Goal: Task Accomplishment & Management: Use online tool/utility

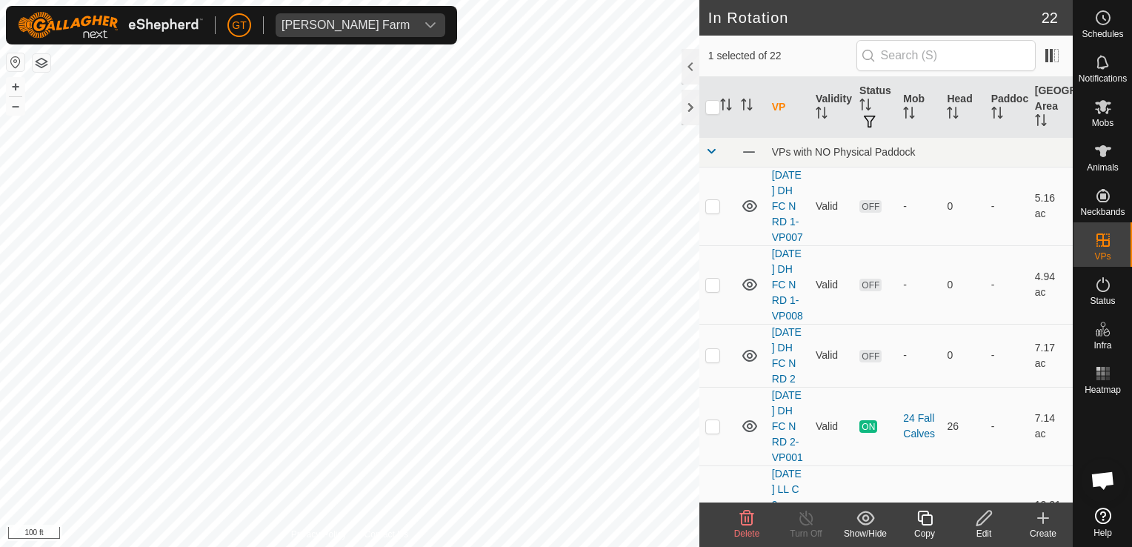
click at [745, 514] on icon at bounding box center [747, 518] width 18 height 18
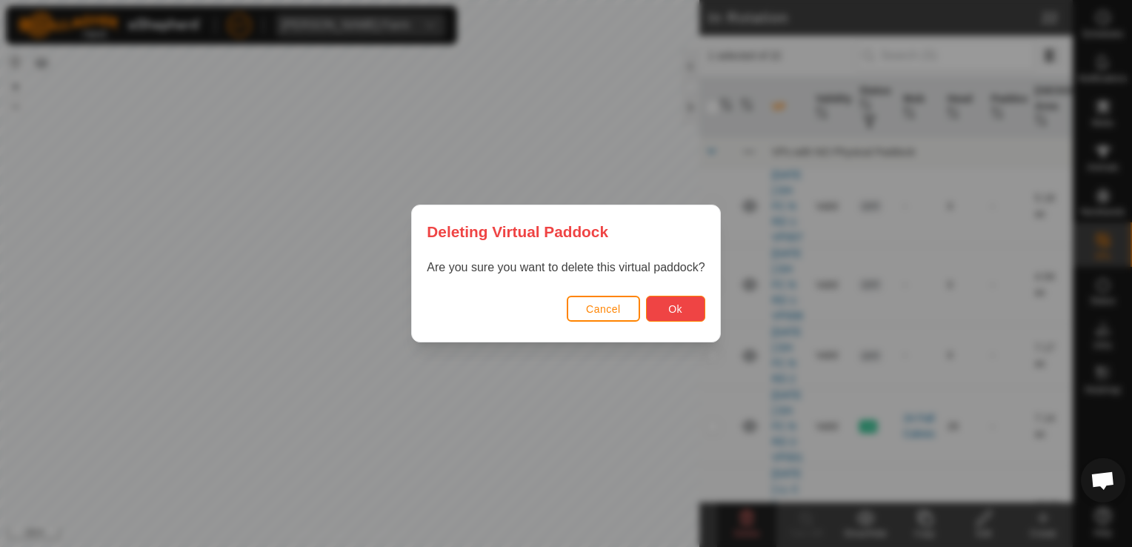
click at [656, 304] on button "Ok" at bounding box center [675, 309] width 59 height 26
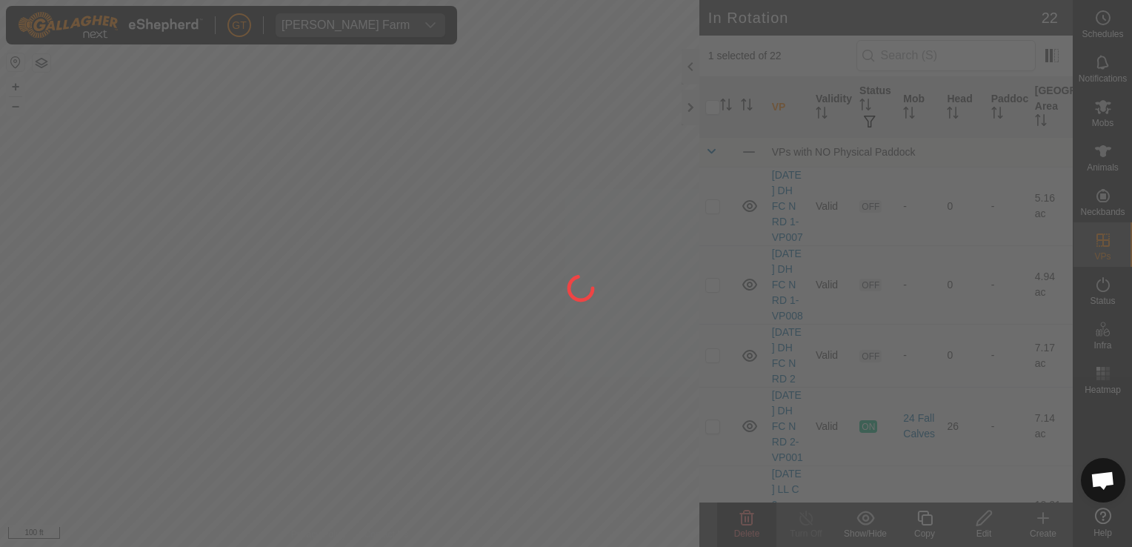
checkbox input "false"
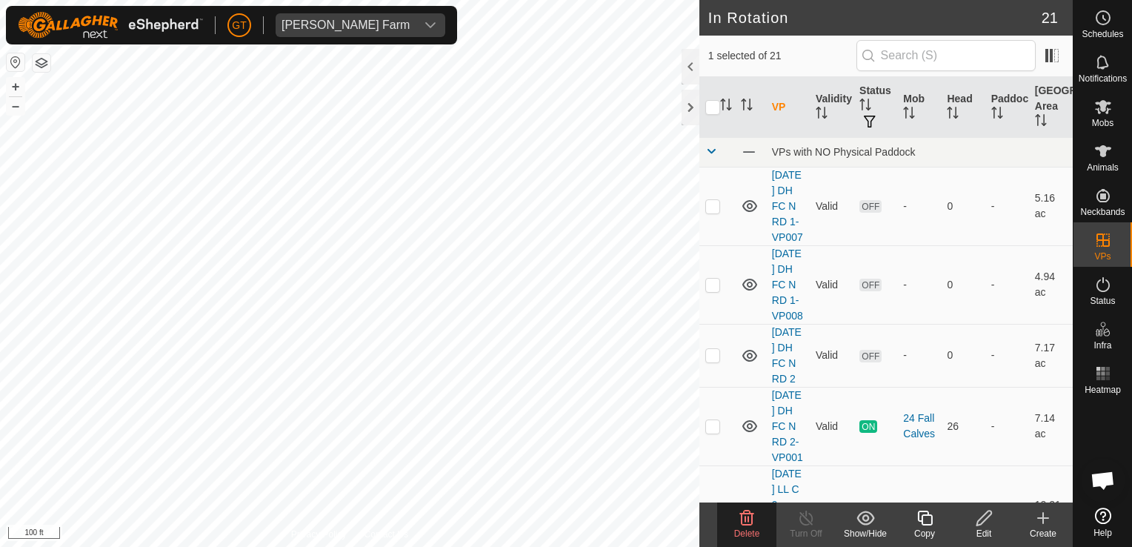
click at [745, 520] on icon at bounding box center [747, 517] width 14 height 15
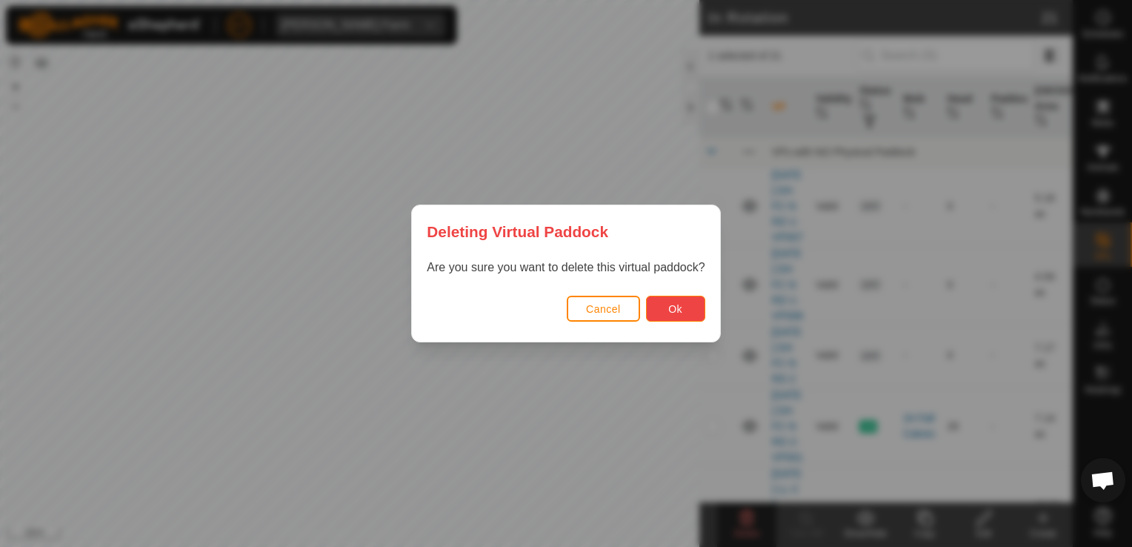
click at [669, 313] on span "Ok" at bounding box center [675, 309] width 14 height 12
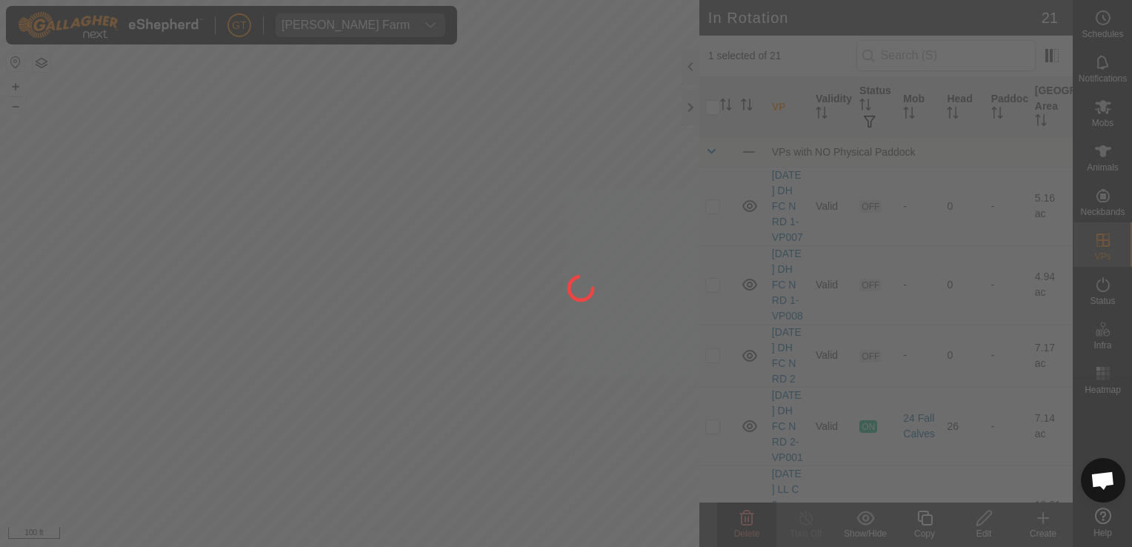
checkbox input "false"
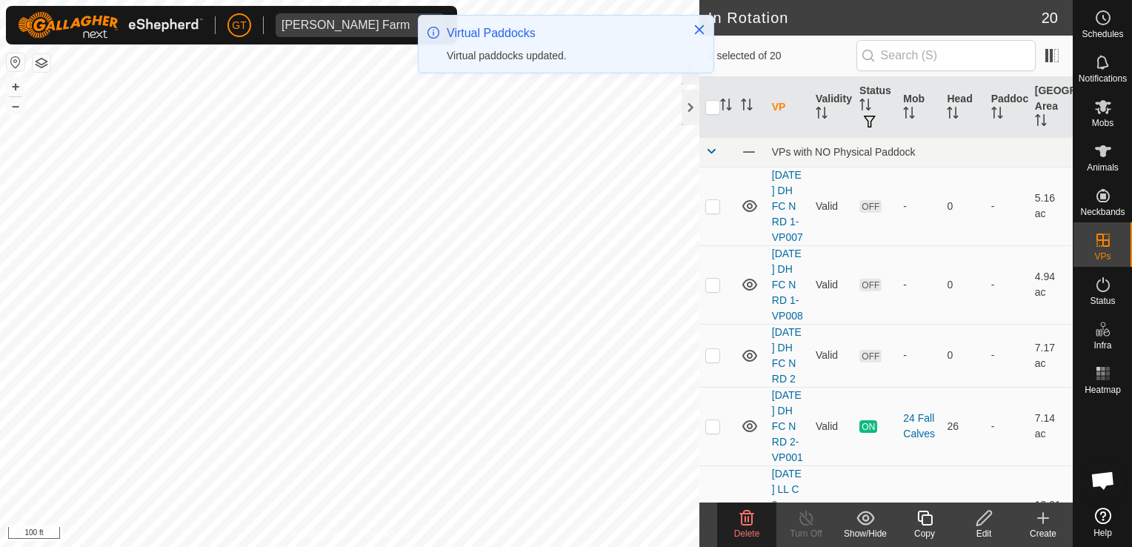
click at [744, 517] on icon at bounding box center [747, 518] width 18 height 18
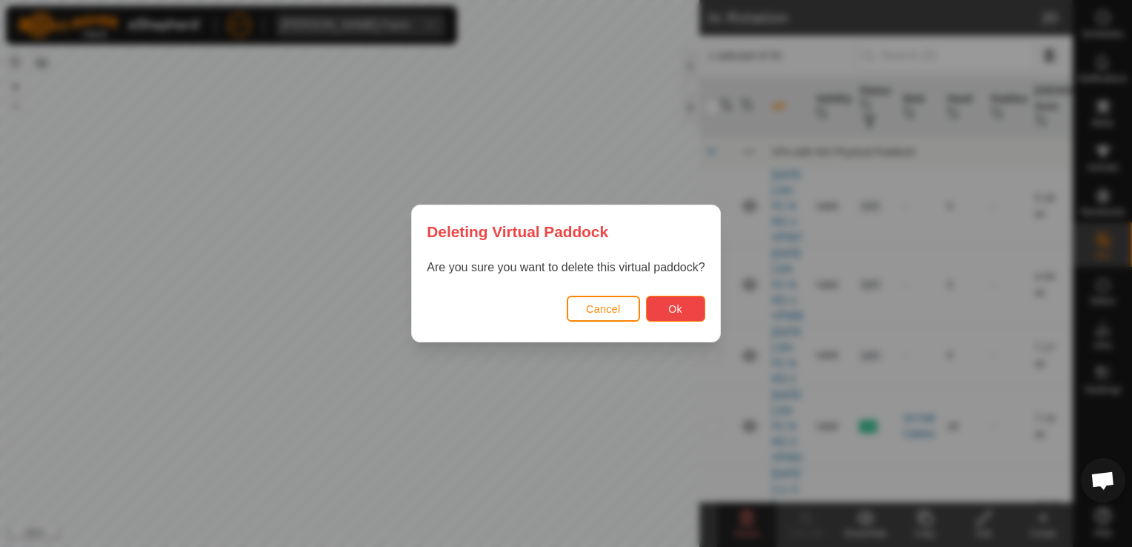
click at [679, 304] on span "Ok" at bounding box center [675, 309] width 14 height 12
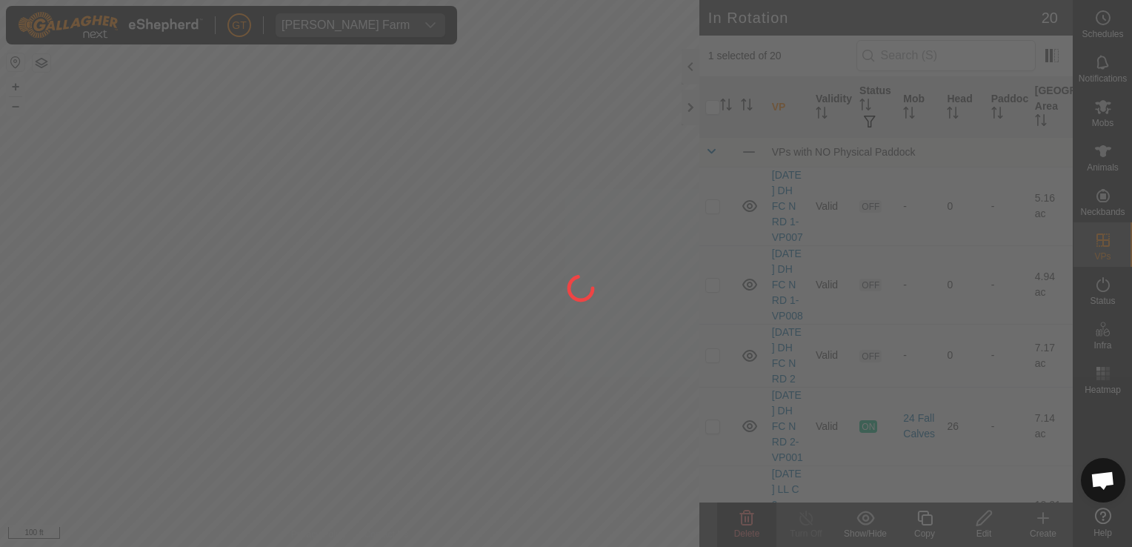
checkbox input "false"
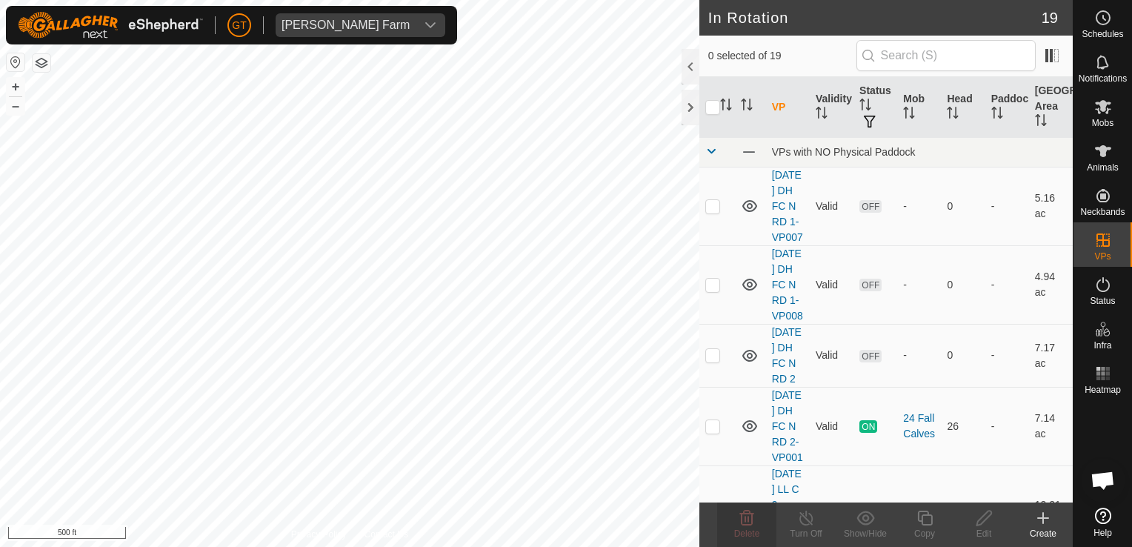
click at [0, 470] on html "[PERSON_NAME] Farm Schedules Notifications Mobs Animals Neckbands VPs Status In…" at bounding box center [566, 273] width 1132 height 547
click at [817, 283] on div "In Rotation 19 0 selected of 19 VP Validity Status Mob Head Paddock Grazing Are…" at bounding box center [536, 273] width 1073 height 547
click at [0, 115] on html "[PERSON_NAME] Farm Schedules Notifications Mobs Animals Neckbands VPs Status In…" at bounding box center [566, 273] width 1132 height 547
checkbox input "true"
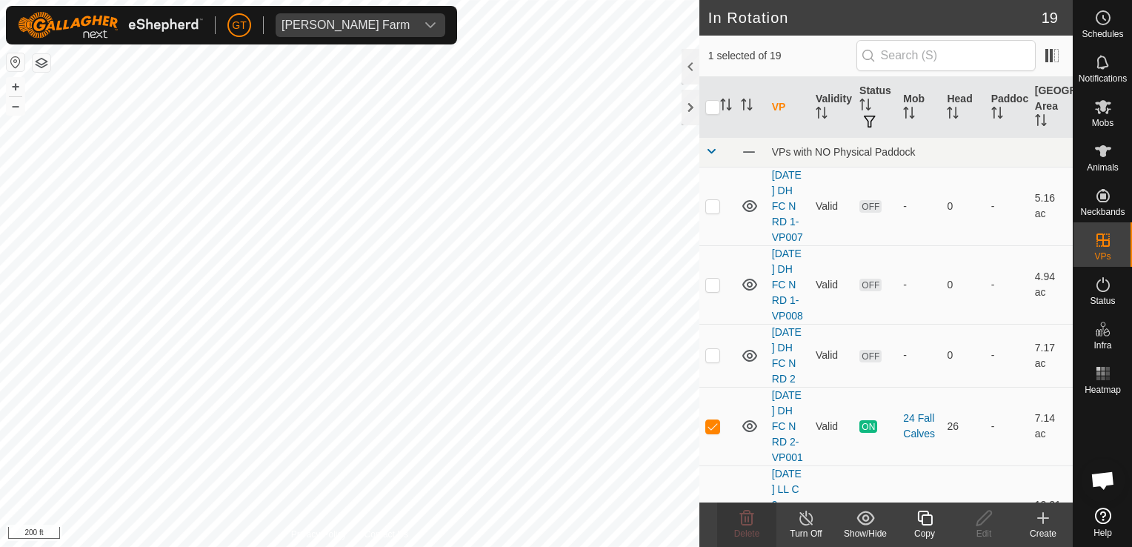
checkbox input "false"
click at [742, 514] on icon at bounding box center [747, 518] width 18 height 18
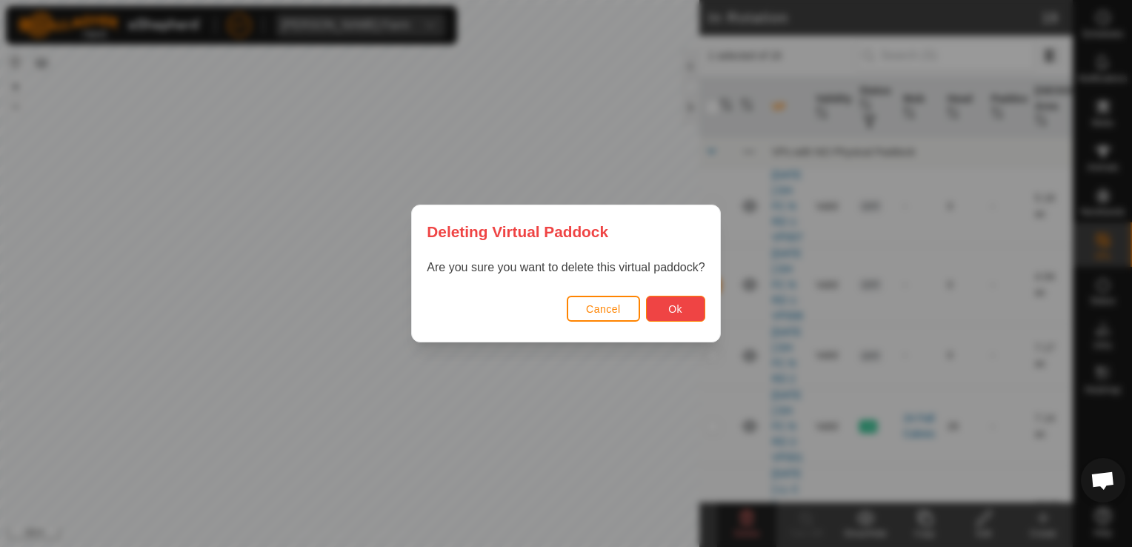
click at [667, 301] on button "Ok" at bounding box center [675, 309] width 59 height 26
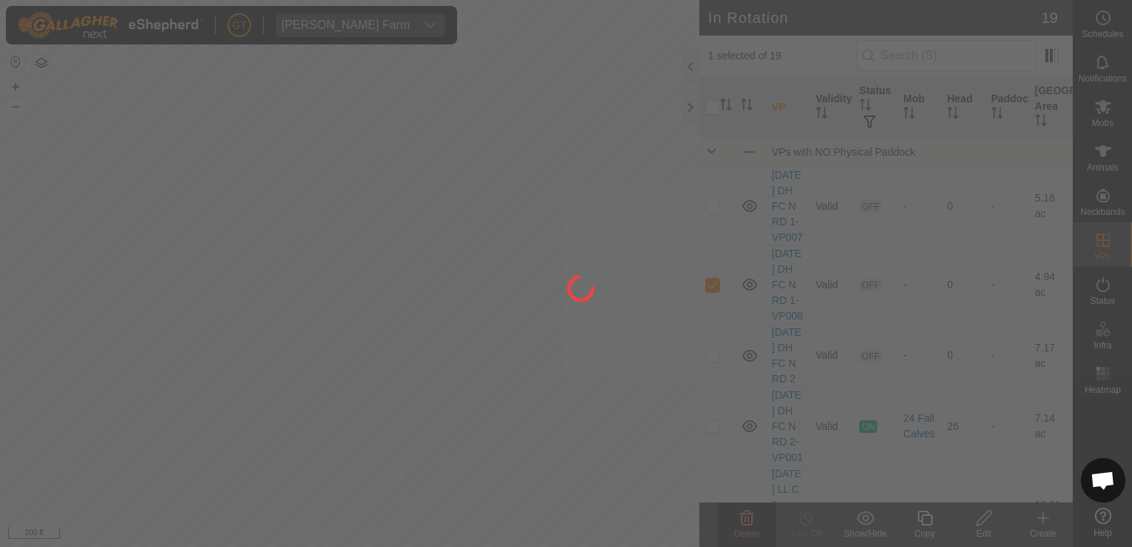
checkbox input "false"
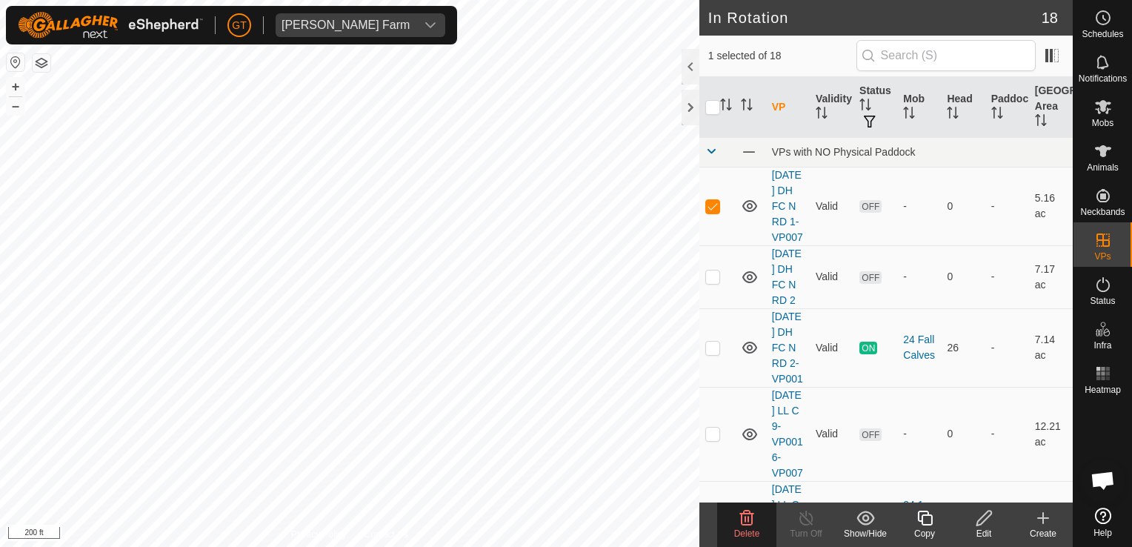
click at [0, 296] on html "[PERSON_NAME] Farm Schedules Notifications Mobs Animals Neckbands VPs Status In…" at bounding box center [566, 273] width 1132 height 547
click at [740, 516] on icon at bounding box center [747, 518] width 18 height 18
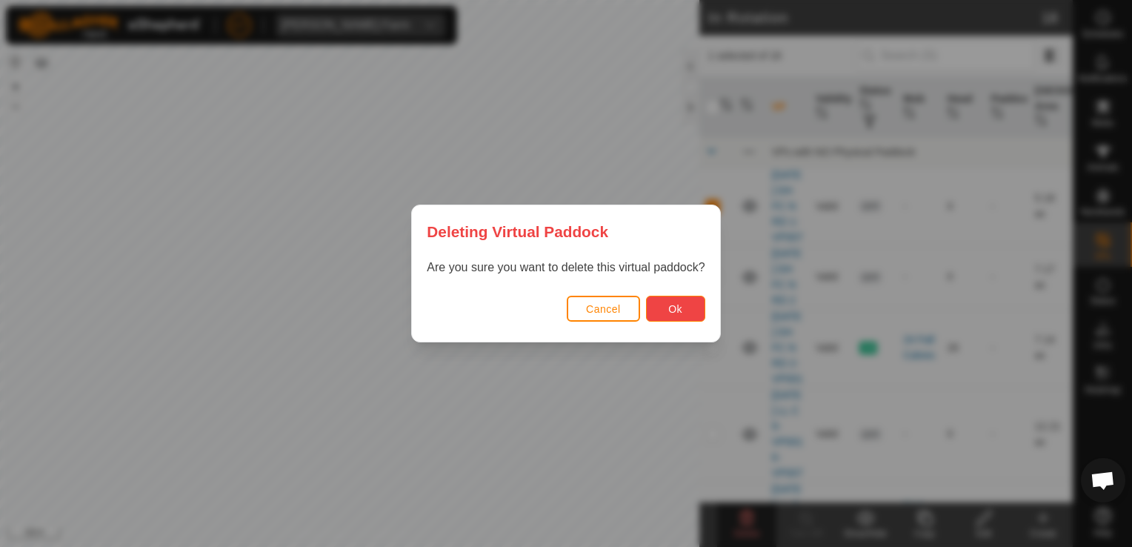
click at [659, 313] on button "Ok" at bounding box center [675, 309] width 59 height 26
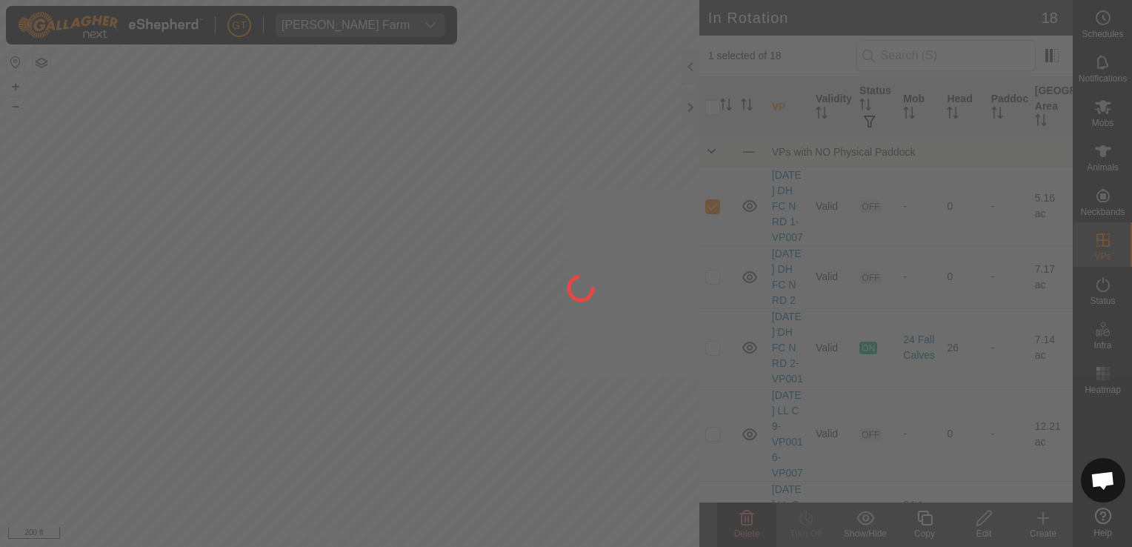
checkbox input "false"
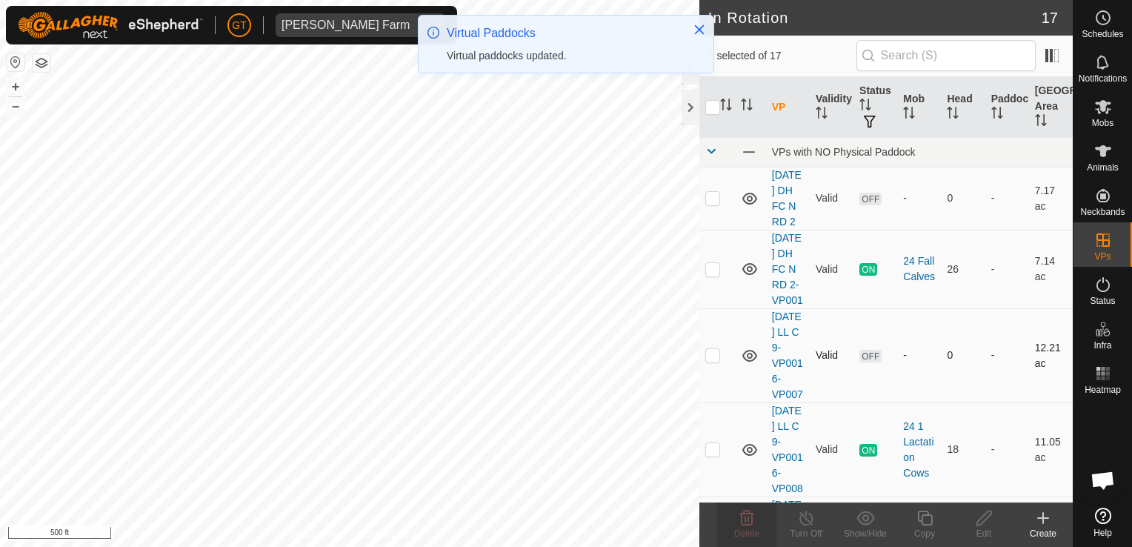
click at [708, 381] on div "In Rotation 17 0 selected of 17 VP Validity Status Mob Head Paddock [GEOGRAPHIC…" at bounding box center [536, 273] width 1073 height 547
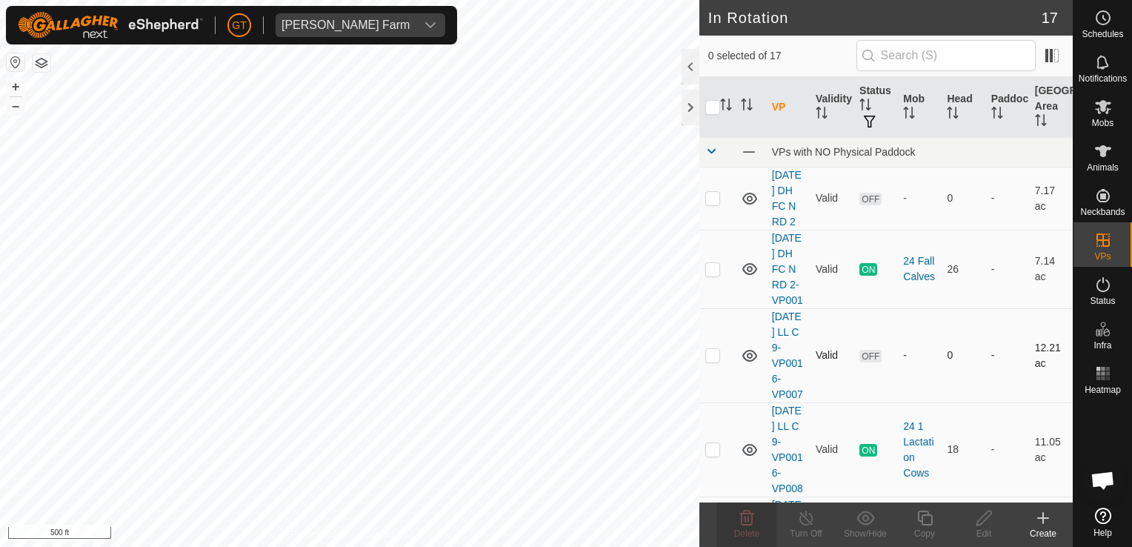
checkbox input "true"
click at [0, 400] on html "[PERSON_NAME] Farm Schedules Notifications Mobs Animals Neckbands VPs Status In…" at bounding box center [566, 273] width 1132 height 547
click at [744, 526] on icon at bounding box center [747, 518] width 18 height 18
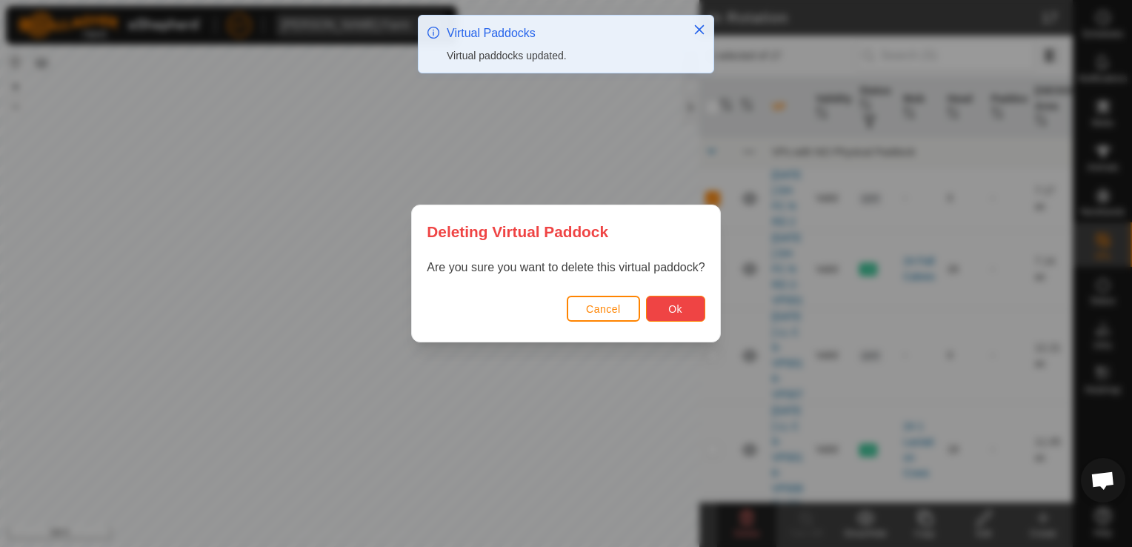
click at [659, 316] on button "Ok" at bounding box center [675, 309] width 59 height 26
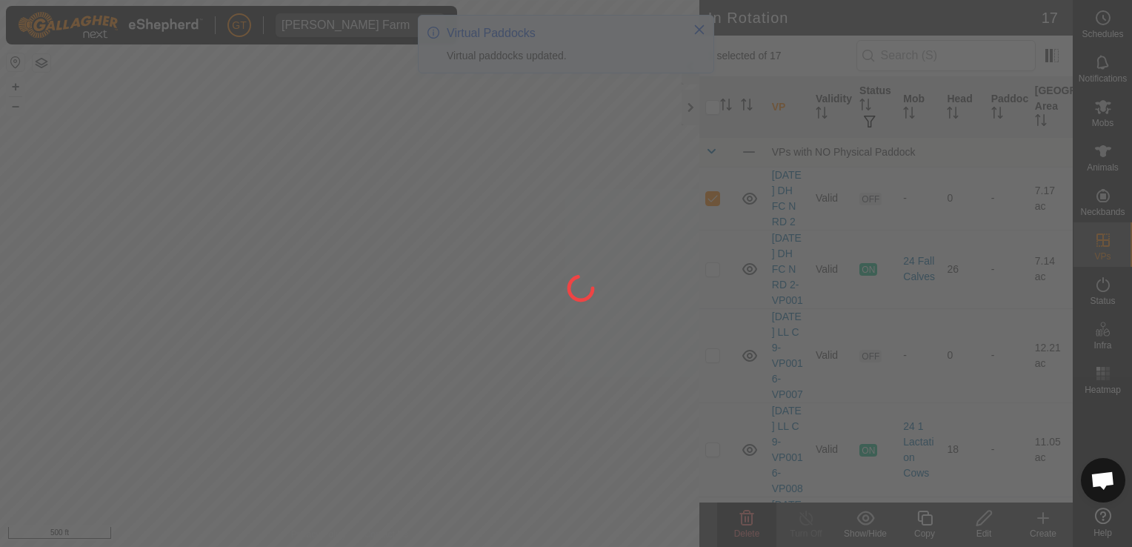
checkbox input "false"
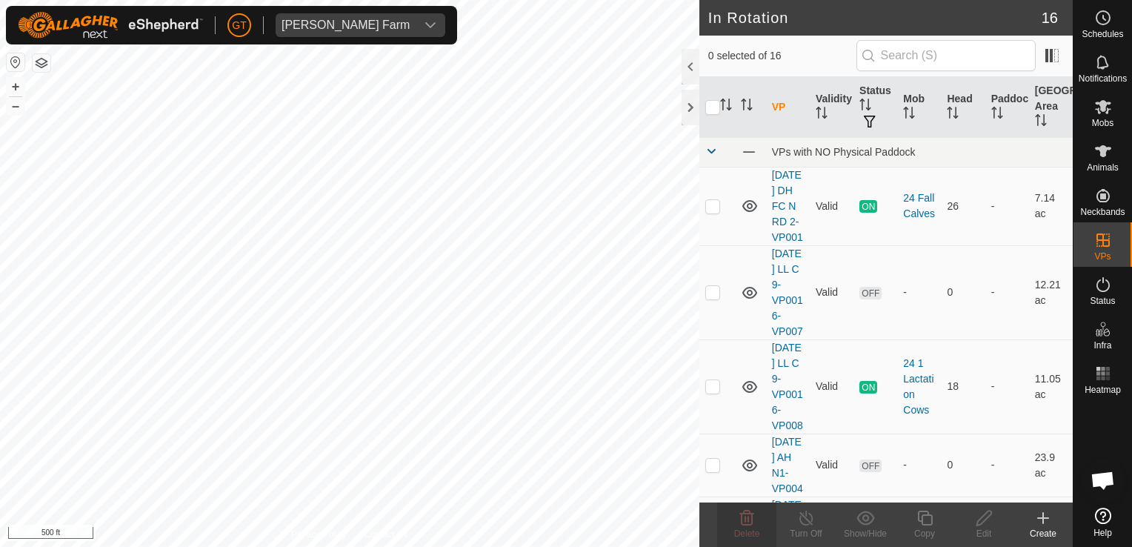
checkbox input "true"
click at [930, 518] on icon at bounding box center [925, 518] width 19 height 18
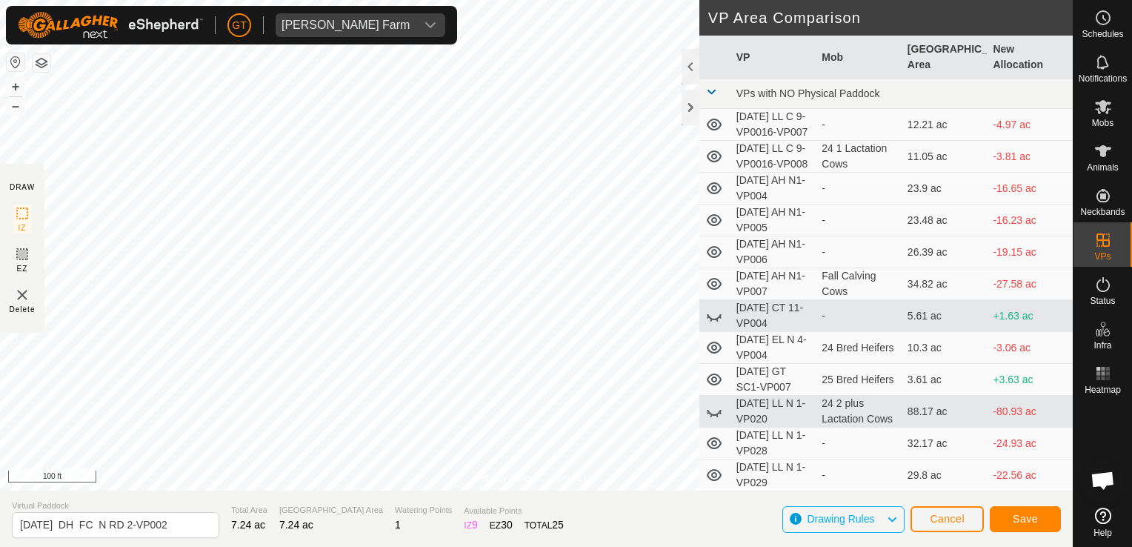
click at [754, 497] on div "Privacy Policy Contact Us [DATE] DH FC N RD 2-VP001 Type: Inclusion Zone 26 Ani…" at bounding box center [536, 273] width 1073 height 547
click at [710, 413] on div "Privacy Policy Contact Us Type: Inclusion Zone undefined Animal + – ⇧ i 100 ft …" at bounding box center [536, 273] width 1073 height 547
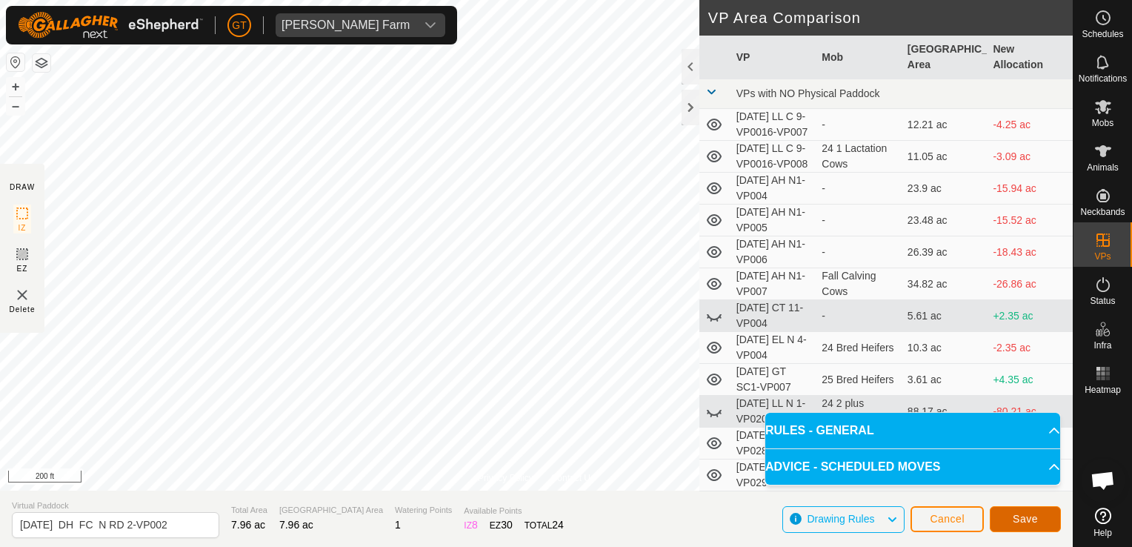
click at [1036, 513] on span "Save" at bounding box center [1025, 519] width 25 height 12
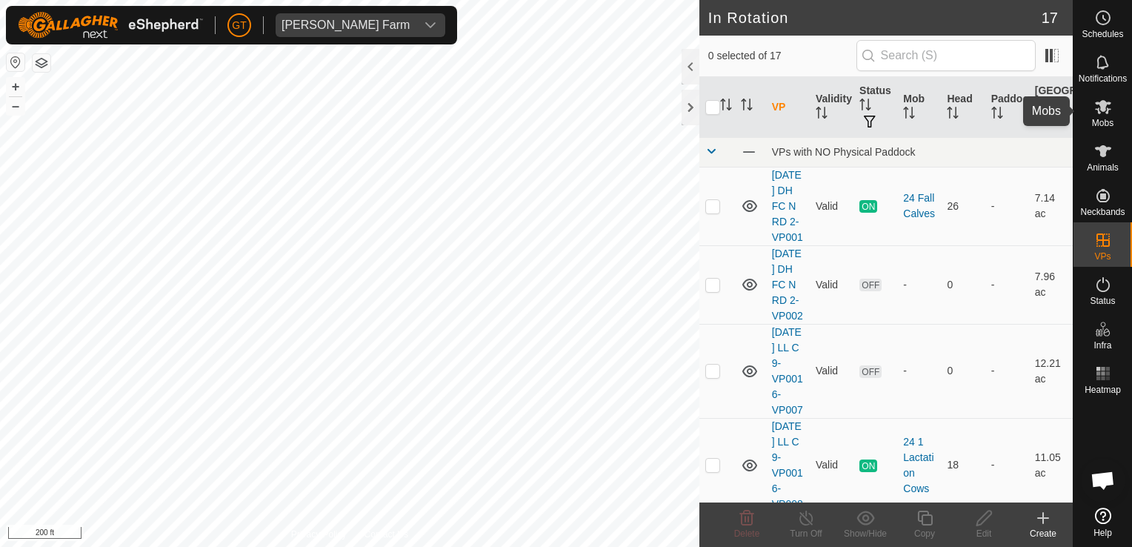
click at [1102, 105] on icon at bounding box center [1103, 107] width 16 height 14
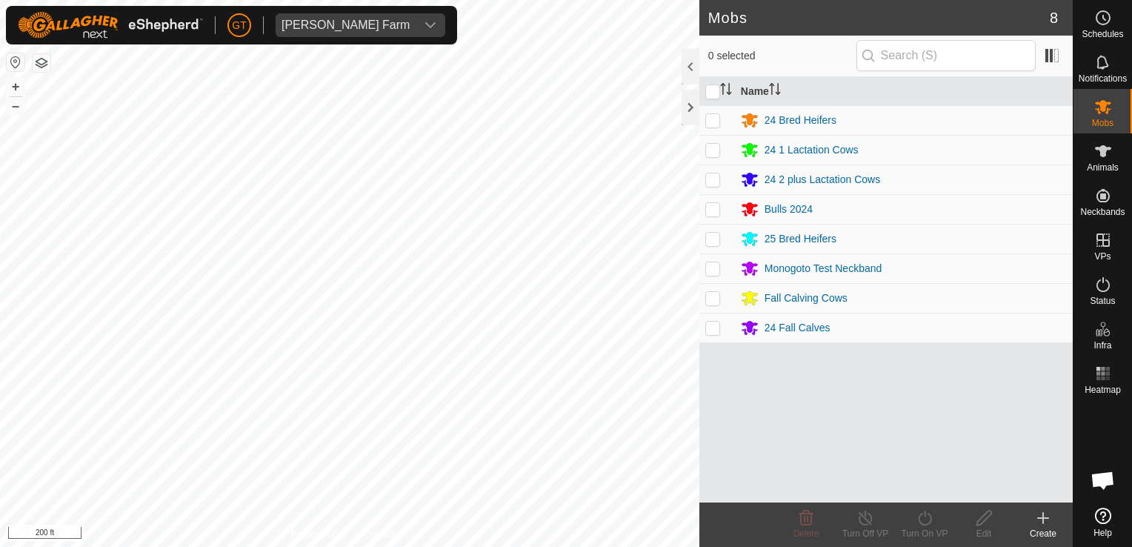
click at [712, 327] on p-checkbox at bounding box center [712, 328] width 15 height 12
checkbox input "true"
click at [927, 514] on icon at bounding box center [925, 518] width 19 height 18
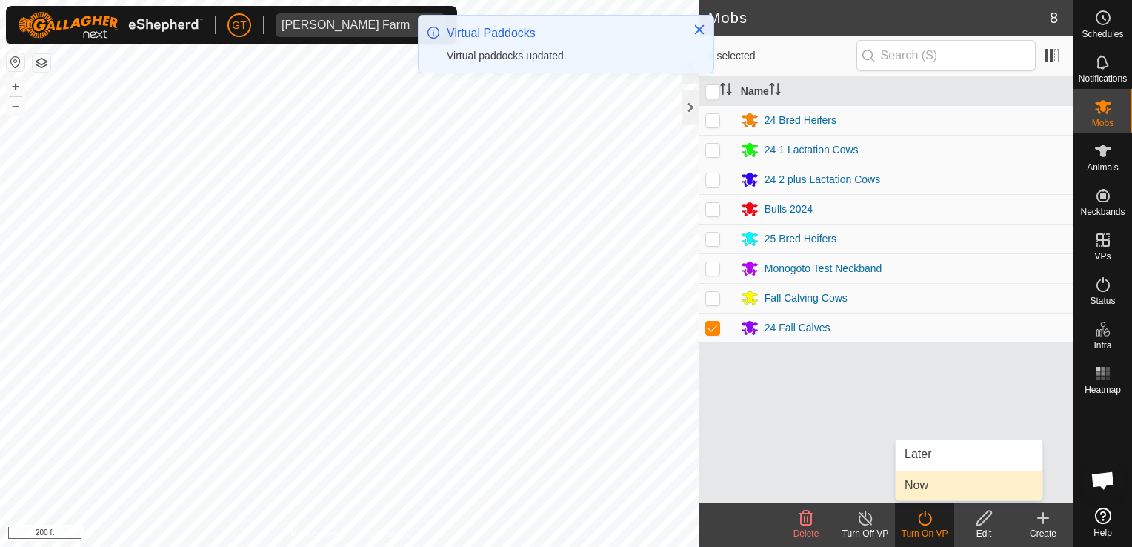
click at [928, 485] on link "Now" at bounding box center [969, 485] width 147 height 30
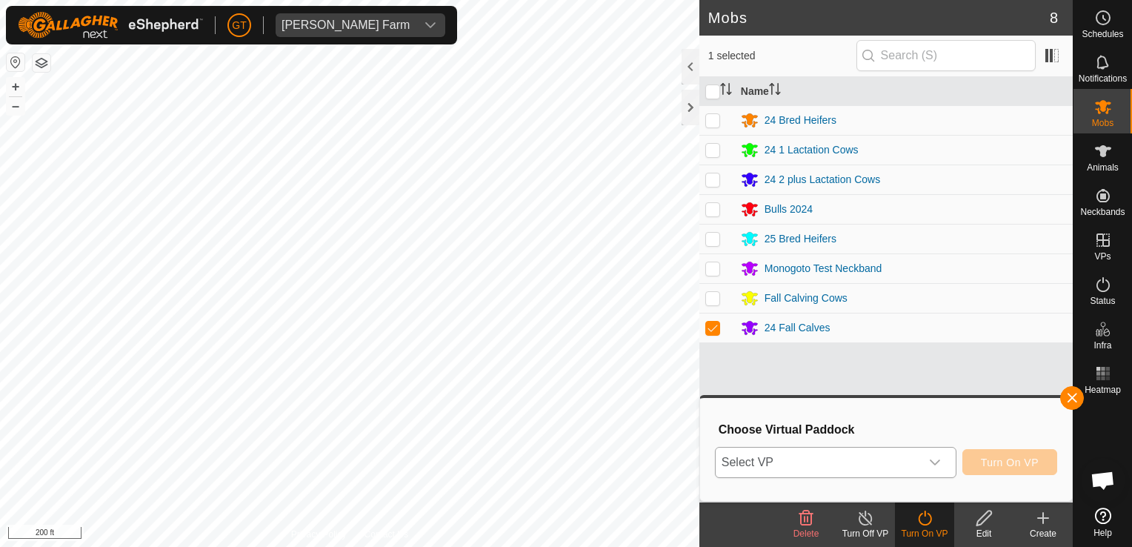
click at [939, 456] on icon "dropdown trigger" at bounding box center [935, 462] width 12 height 12
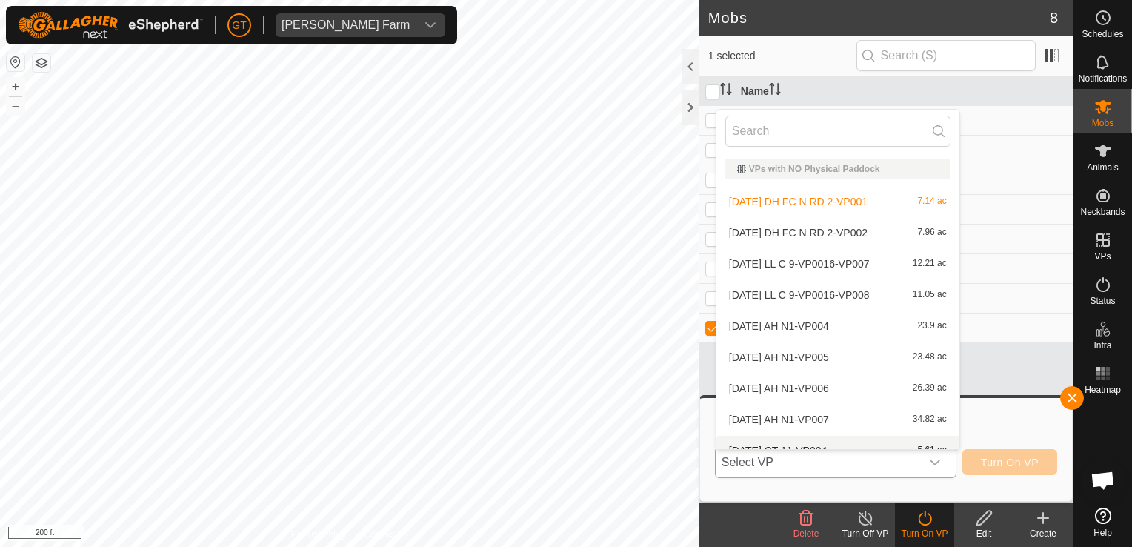
scroll to position [16, 0]
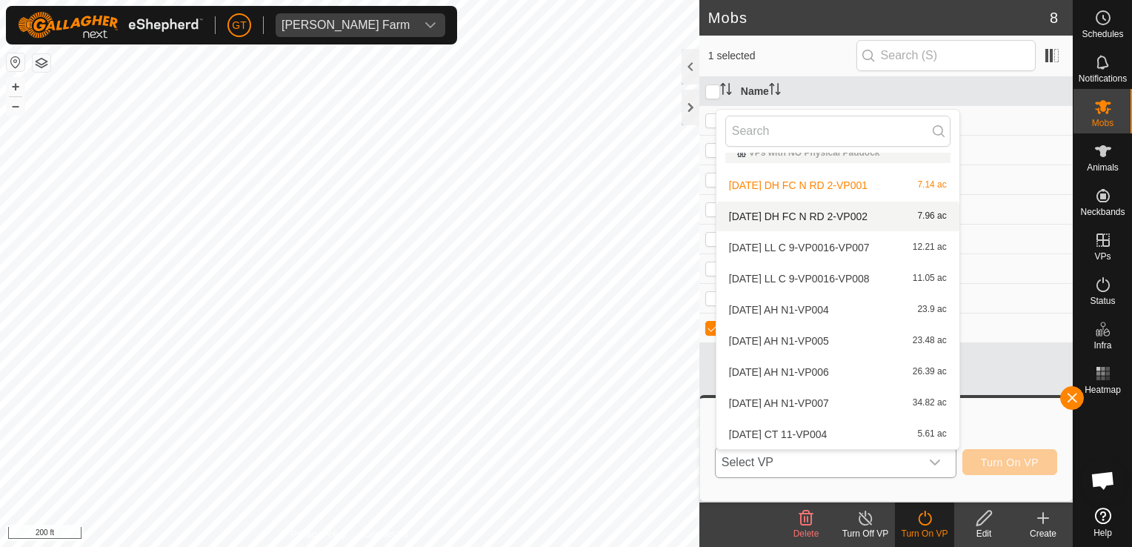
click at [830, 216] on li "[DATE] DH FC N RD 2-VP002 7.96 ac" at bounding box center [837, 217] width 243 height 30
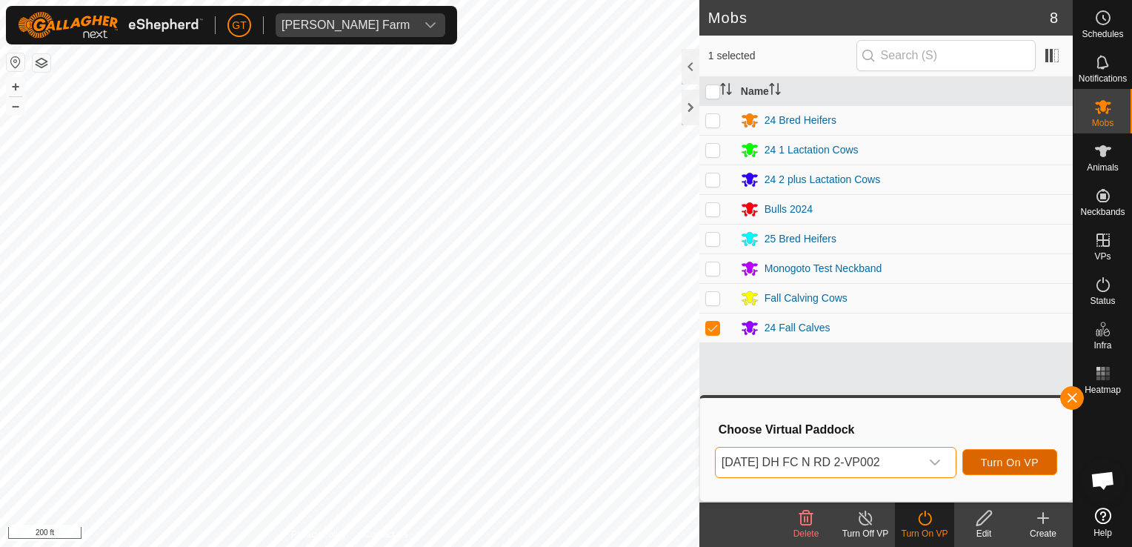
click at [998, 464] on span "Turn On VP" at bounding box center [1010, 462] width 58 height 12
